Goal: Task Accomplishment & Management: Use online tool/utility

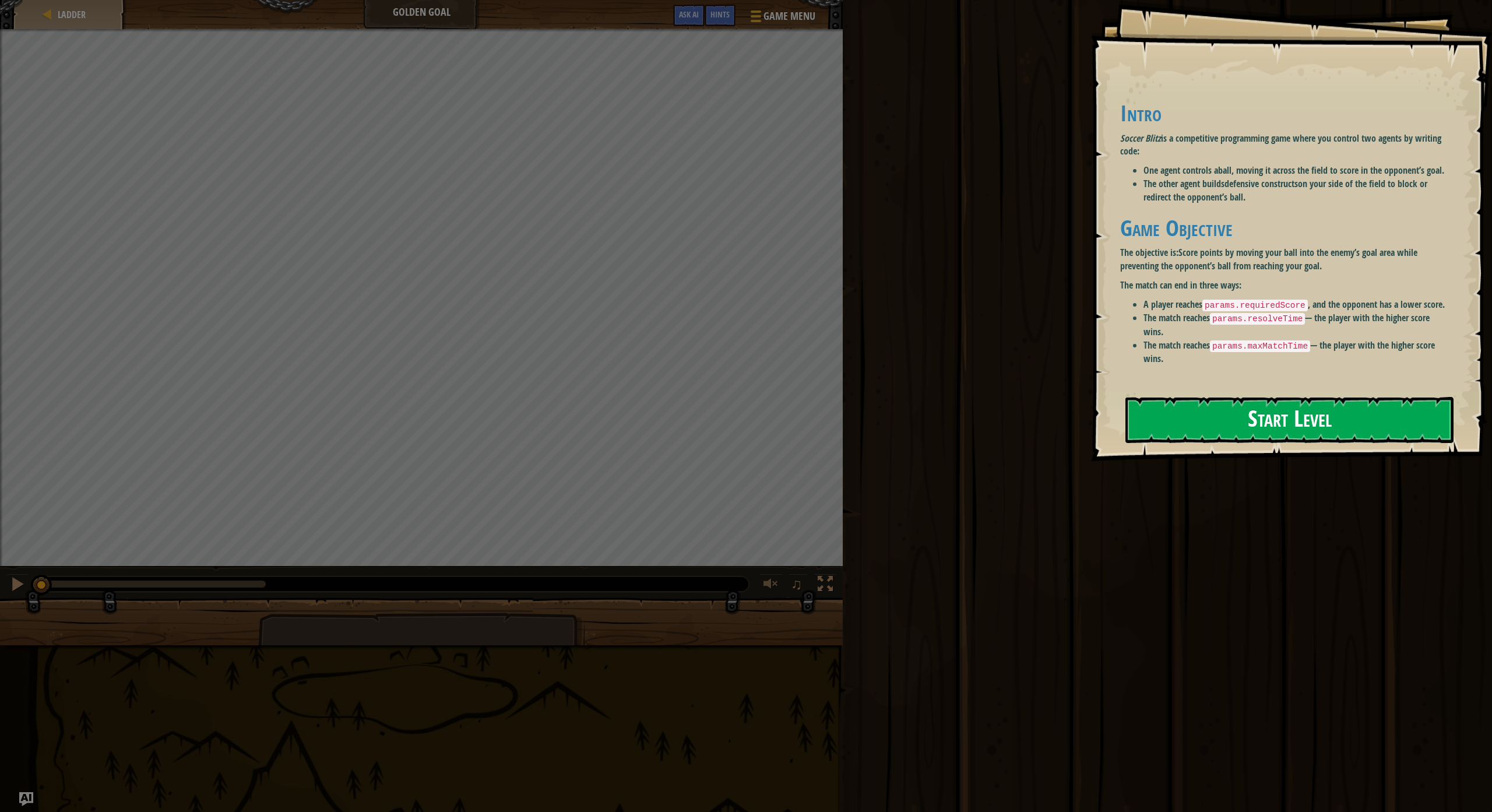
click at [1284, 422] on button "Start Level" at bounding box center [1290, 420] width 328 height 46
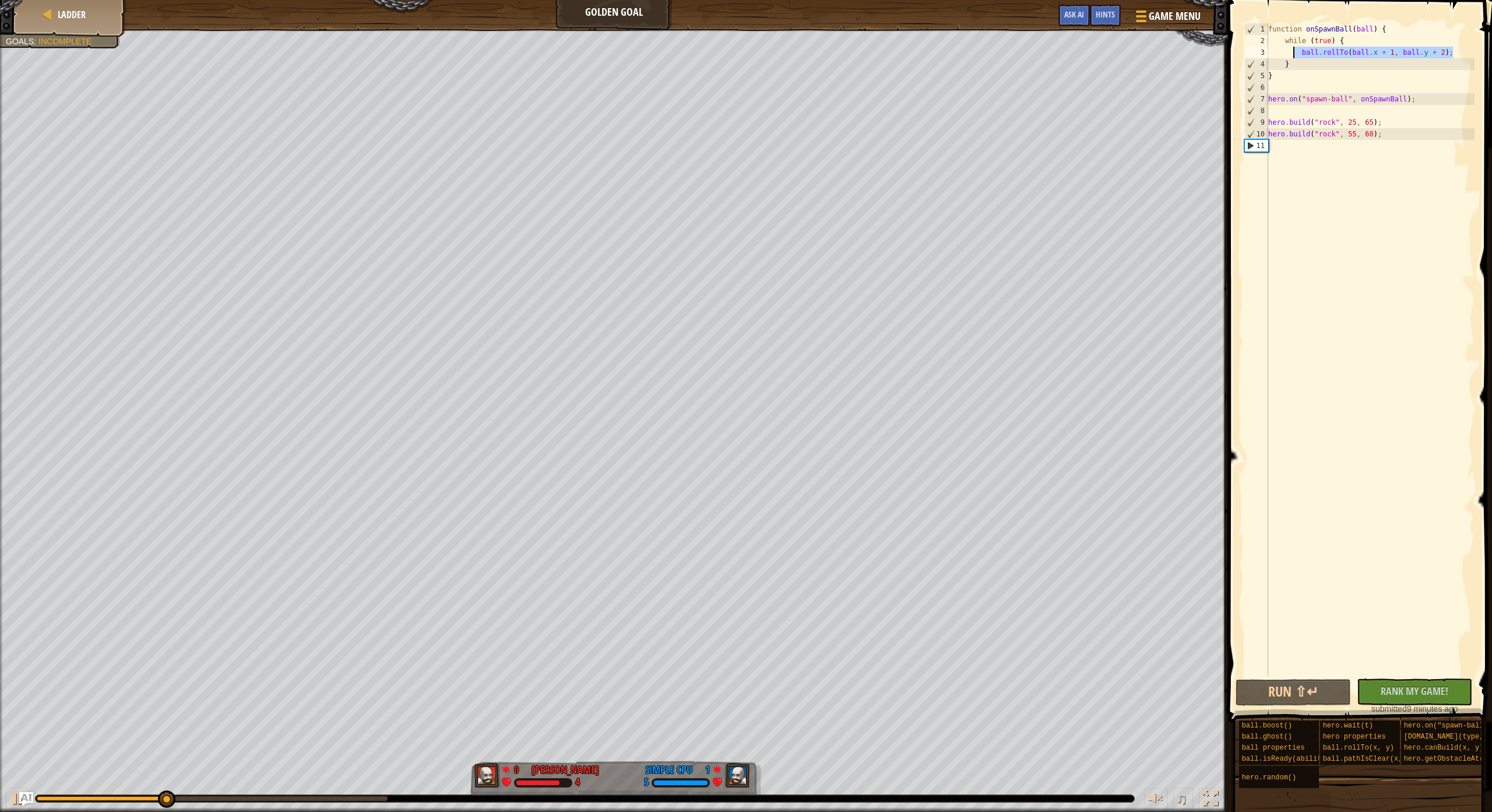
drag, startPoint x: 1457, startPoint y: 54, endPoint x: 1295, endPoint y: 54, distance: 162.0
click at [1295, 54] on div "function onSpawnBall ( ball ) { while ( true ) { ball . rollTo ( ball . x + 1 ,…" at bounding box center [1371, 361] width 209 height 676
type textarea "ball.rollTo(ball.x + 1, ball.y + 2);"
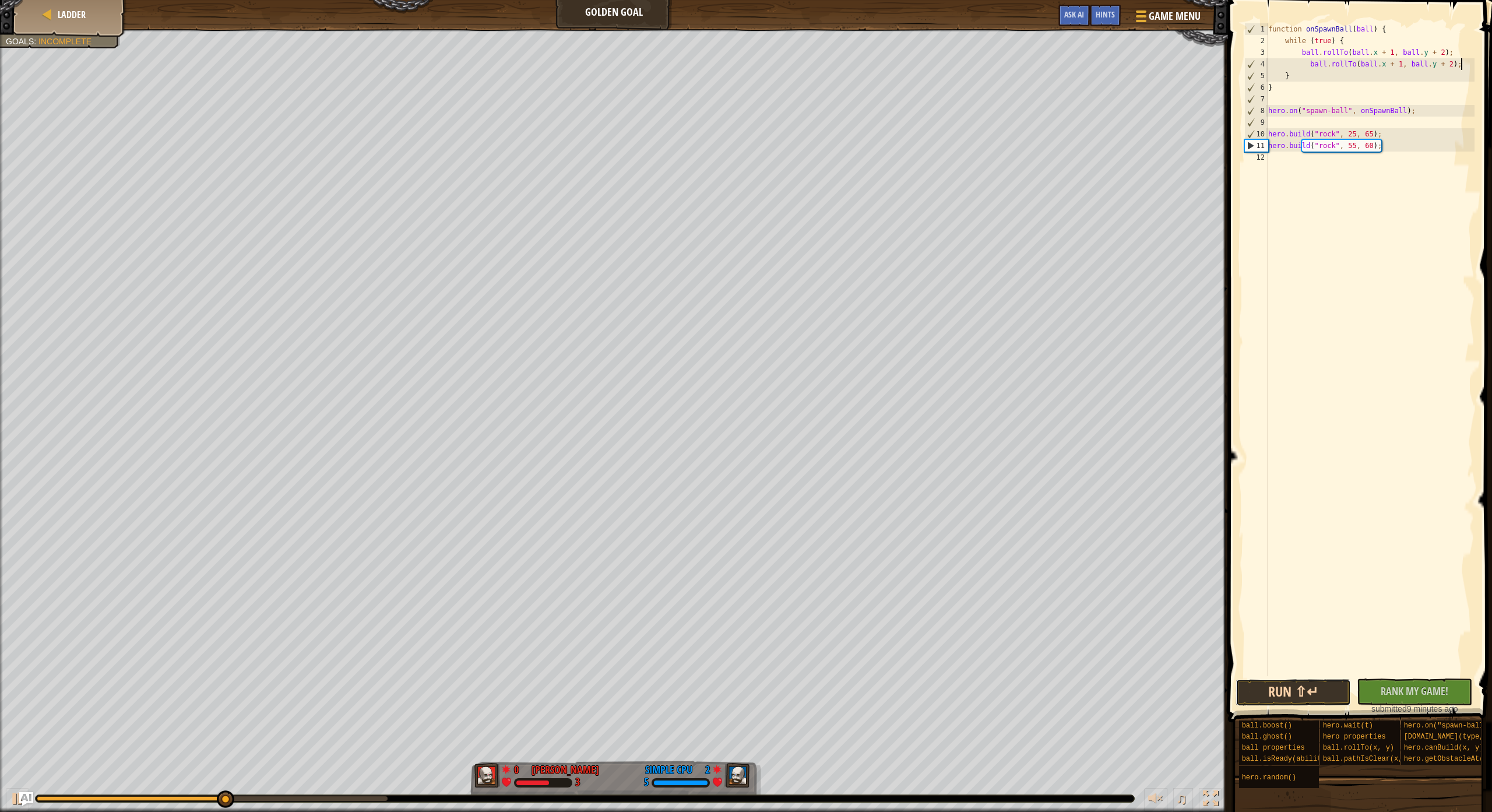
click at [1316, 696] on button "Run ⇧↵" at bounding box center [1293, 692] width 115 height 27
click at [1451, 64] on div "function onSpawnBall ( ball ) { while ( true ) { ball . rollTo ( ball . x + 1 ,…" at bounding box center [1371, 361] width 209 height 676
type textarea "ball.rollTo(ball.x + 1, ball.y + 23);"
click at [1254, 684] on button "Run ⇧↵" at bounding box center [1293, 692] width 115 height 27
